Goal: Information Seeking & Learning: Learn about a topic

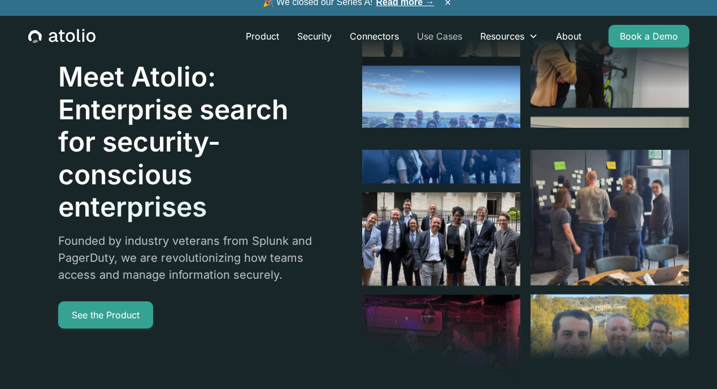
click at [432, 32] on link "Use Cases" at bounding box center [439, 36] width 63 height 23
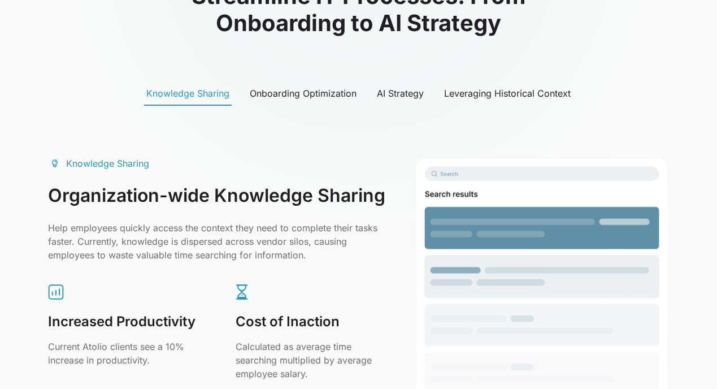
scroll to position [540, 0]
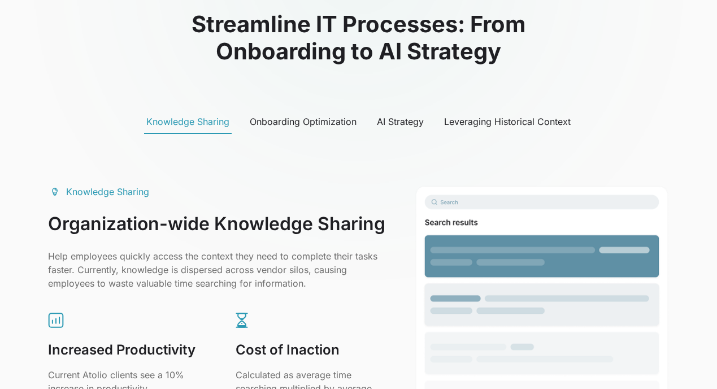
click at [314, 122] on div "Onboarding Optimization" at bounding box center [303, 122] width 107 height 14
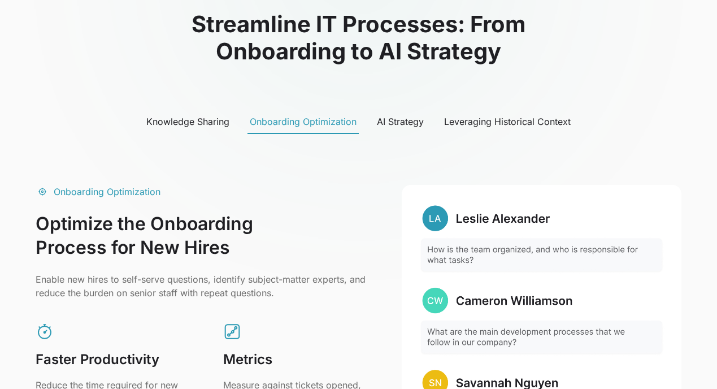
click at [489, 114] on link "Leveraging Historical Context" at bounding box center [507, 122] width 131 height 24
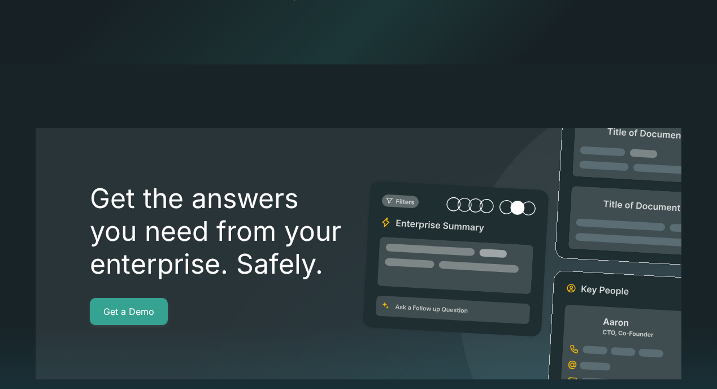
scroll to position [2884, 0]
